Goal: Information Seeking & Learning: Learn about a topic

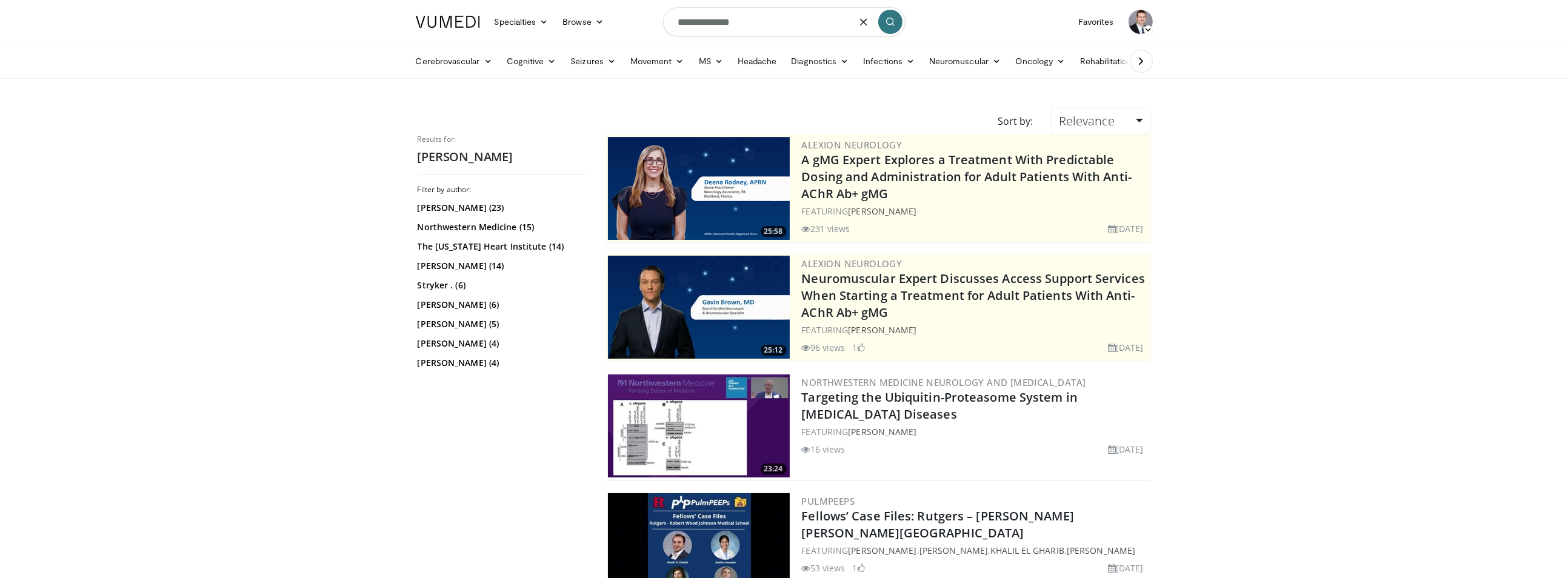
drag, startPoint x: 783, startPoint y: 23, endPoint x: 608, endPoint y: 12, distance: 175.3
click at [609, 12] on nav "Specialties Adult & Family Medicine Allergy, [MEDICAL_DATA], Immunology Anesthe…" at bounding box center [784, 22] width 752 height 44
type input "*********"
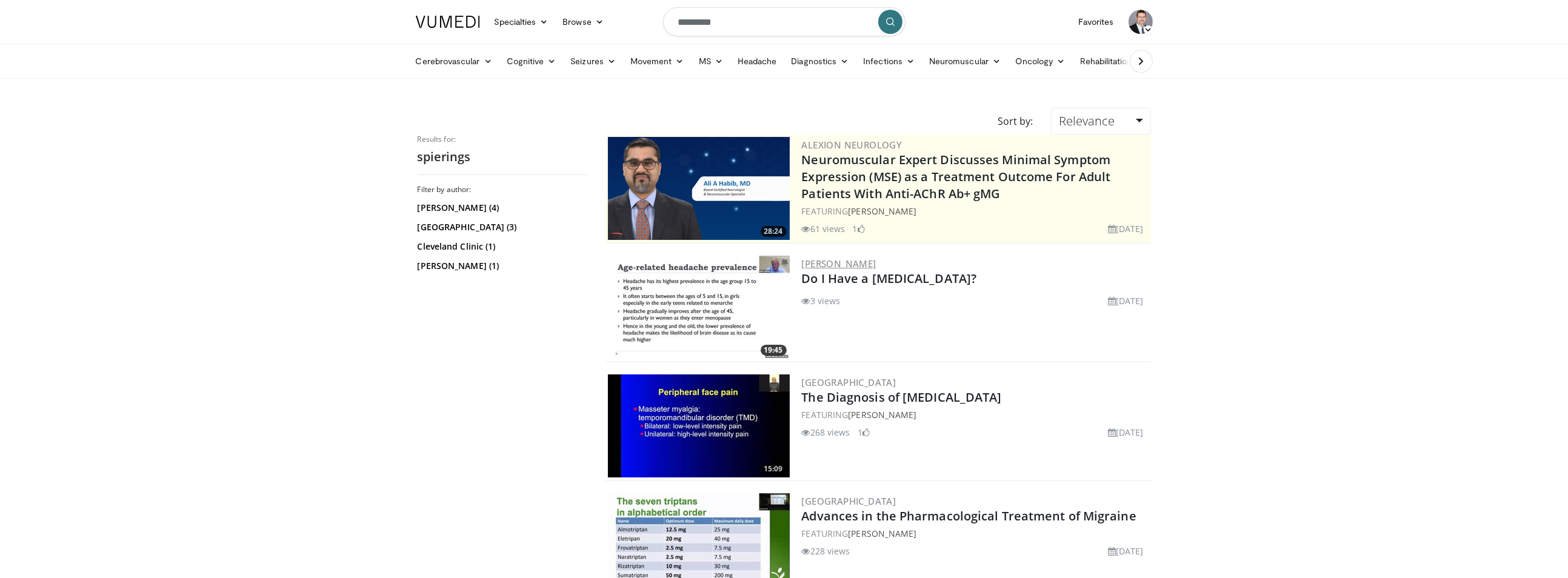
click at [844, 262] on link "[PERSON_NAME]" at bounding box center [839, 264] width 75 height 12
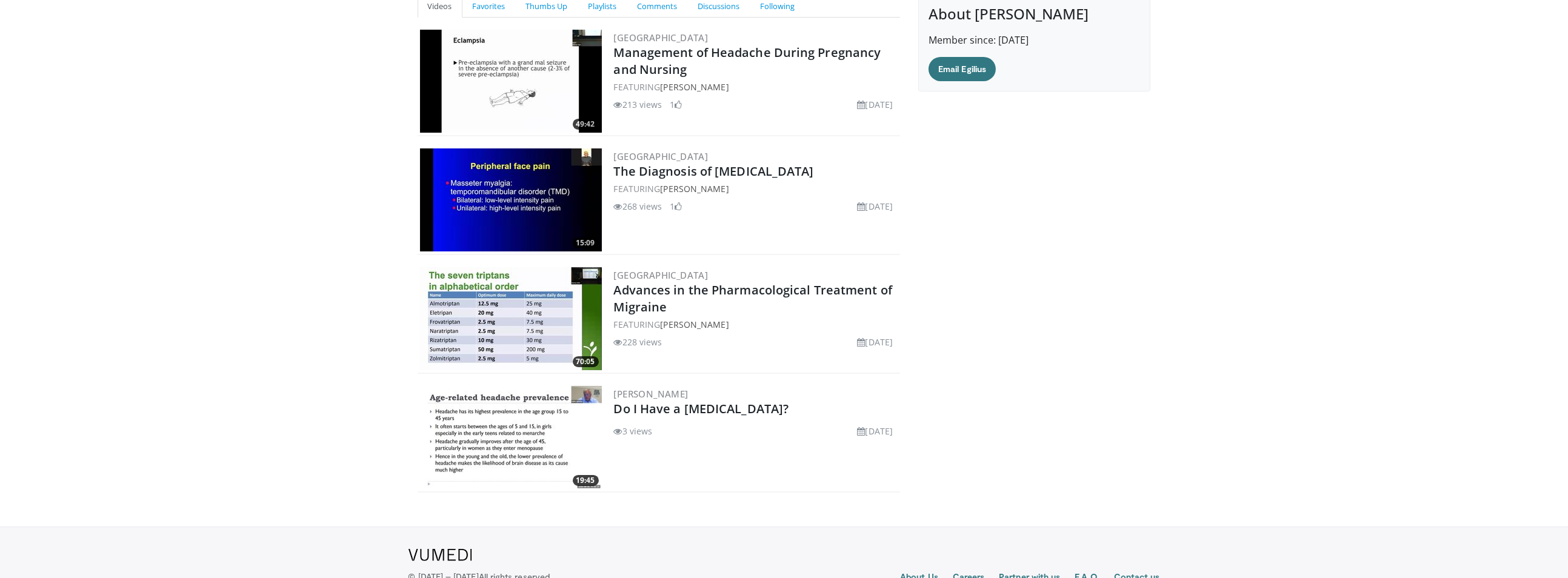
scroll to position [140, 0]
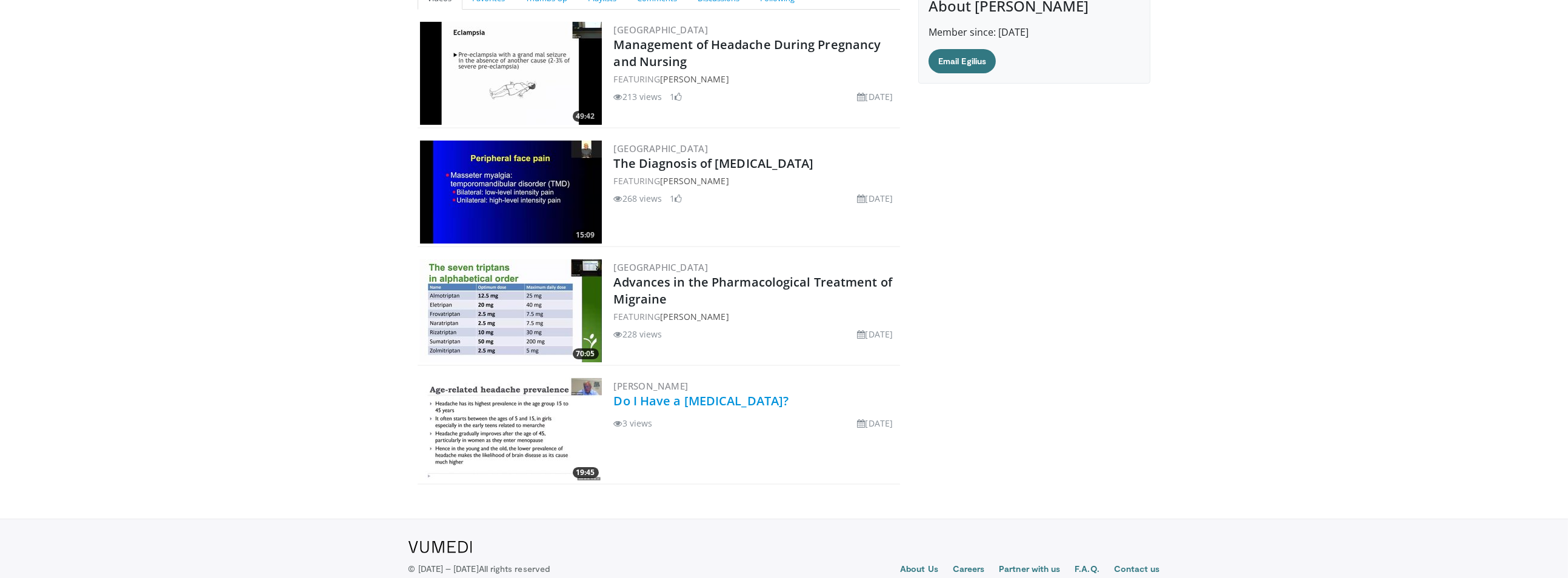
click at [674, 396] on link "Do I Have a [MEDICAL_DATA]?" at bounding box center [702, 400] width 175 height 16
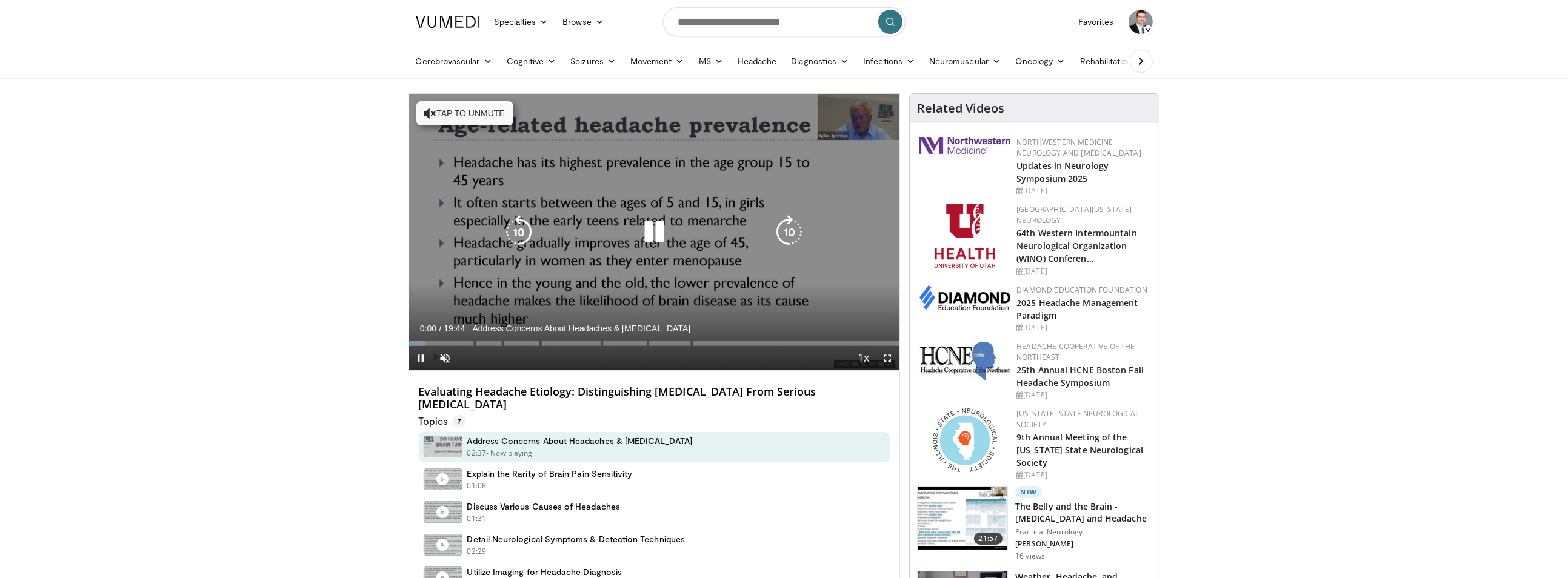
click at [660, 238] on icon "Video Player" at bounding box center [653, 232] width 34 height 34
